Goal: Check status: Check status

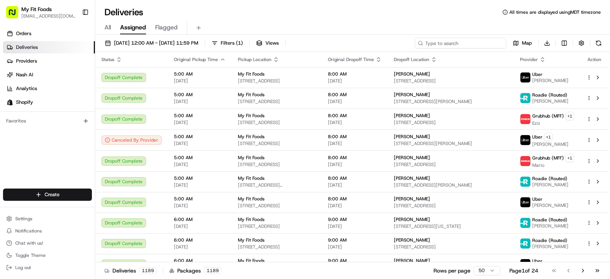
click at [461, 40] on input at bounding box center [460, 43] width 91 height 11
click at [456, 40] on input at bounding box center [460, 43] width 91 height 11
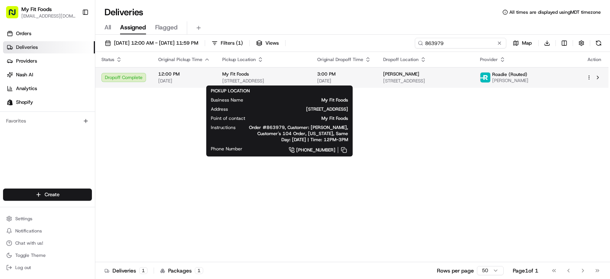
type input "863979"
click at [305, 74] on div "My Fit Foods" at bounding box center [263, 74] width 83 height 6
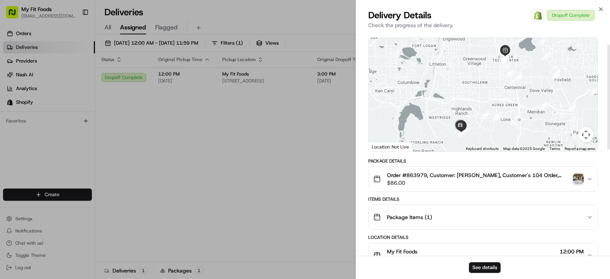
scroll to position [27, 0]
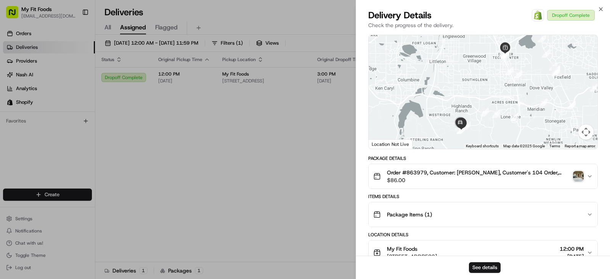
click at [579, 178] on img "button" at bounding box center [578, 176] width 11 height 11
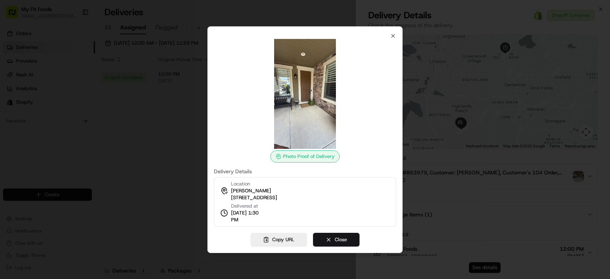
click at [339, 236] on button "Close" at bounding box center [336, 240] width 47 height 14
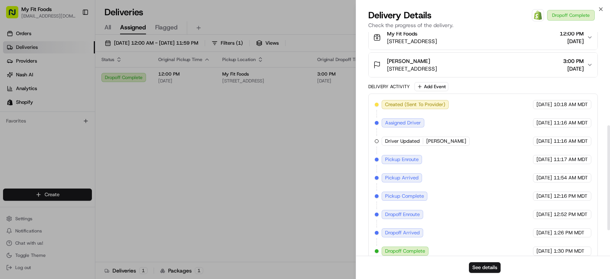
scroll to position [253, 0]
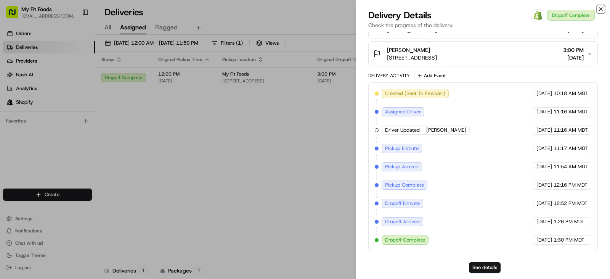
click at [601, 8] on icon "button" at bounding box center [601, 9] width 6 height 6
